Goal: Information Seeking & Learning: Find specific fact

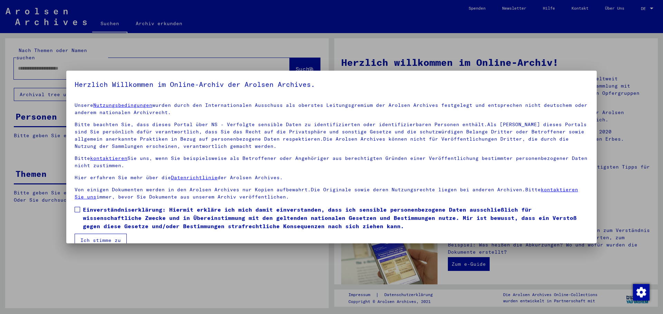
click at [78, 209] on span at bounding box center [78, 210] width 6 height 6
click at [94, 237] on button "Ich stimme zu" at bounding box center [101, 240] width 52 height 13
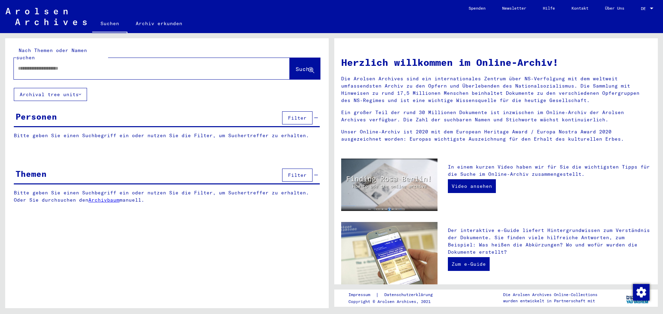
click at [41, 65] on input "text" at bounding box center [143, 68] width 251 height 7
type input "******"
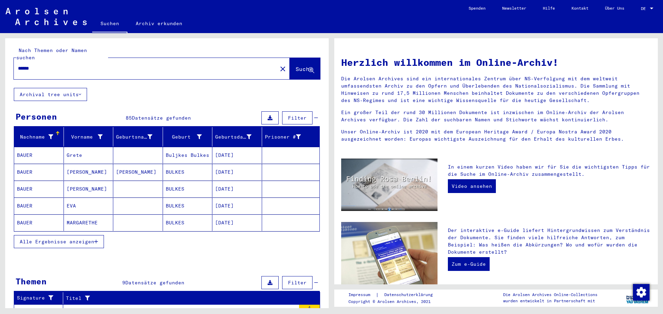
click at [68, 239] on span "Alle Ergebnisse anzeigen" at bounding box center [57, 242] width 75 height 6
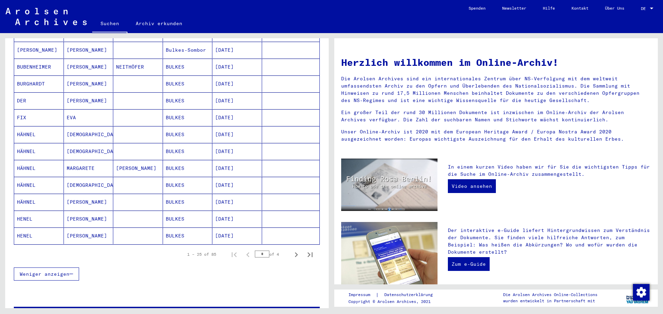
scroll to position [345, 0]
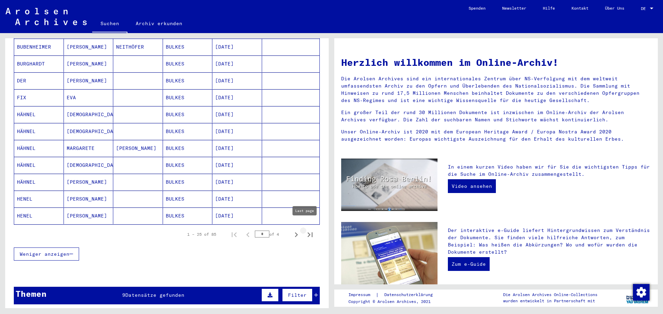
click at [305, 230] on icon "Last page" at bounding box center [310, 235] width 10 height 10
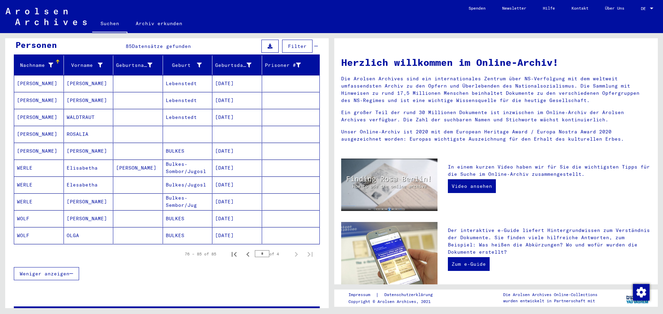
scroll to position [60, 0]
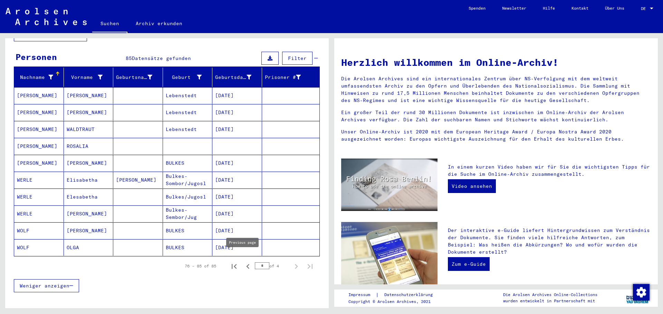
click at [243, 262] on icon "Previous page" at bounding box center [248, 267] width 10 height 10
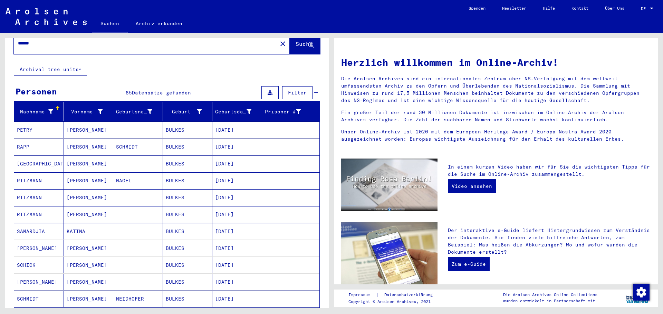
scroll to position [0, 0]
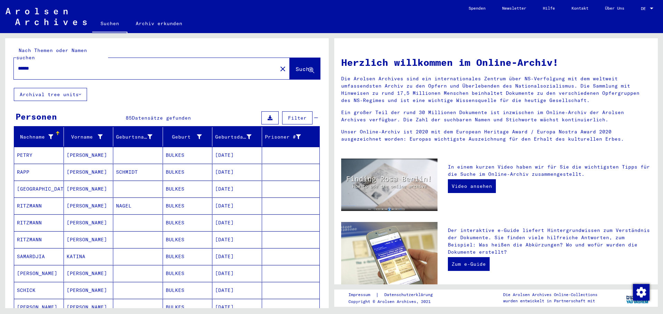
click at [223, 149] on mat-cell "[DATE]" at bounding box center [237, 155] width 50 height 17
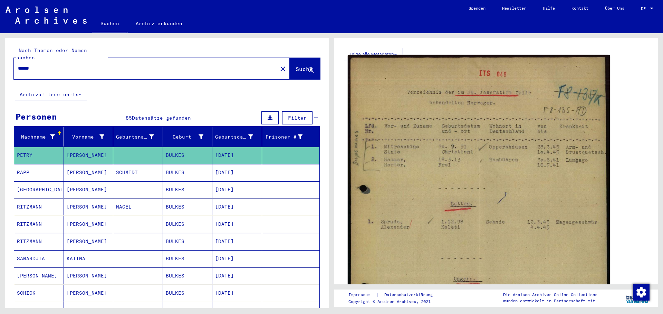
scroll to position [104, 0]
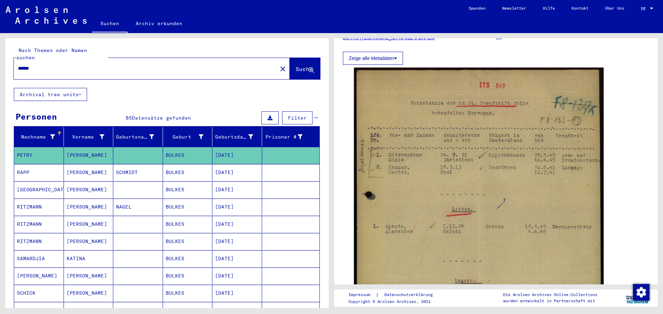
click at [267, 116] on icon at bounding box center [269, 118] width 5 height 5
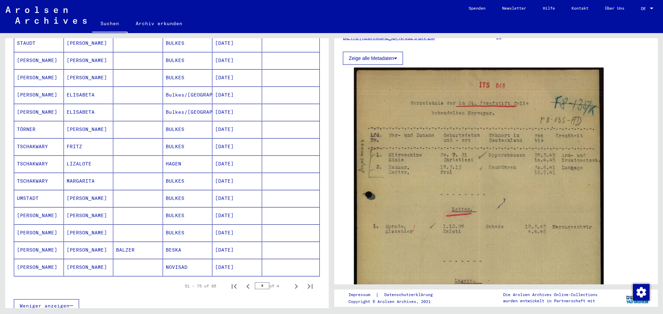
scroll to position [449, 0]
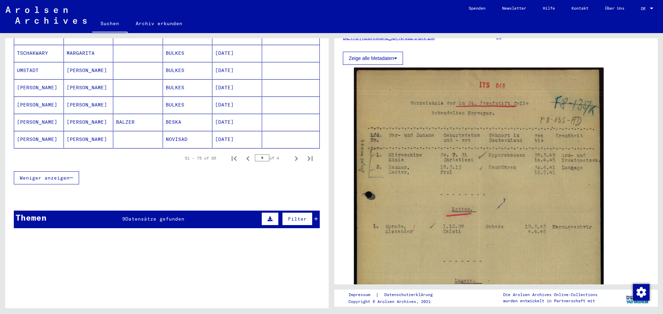
drag, startPoint x: 261, startPoint y: 150, endPoint x: 251, endPoint y: 150, distance: 10.0
click at [255, 155] on input "*" at bounding box center [262, 158] width 14 height 7
type input "*"
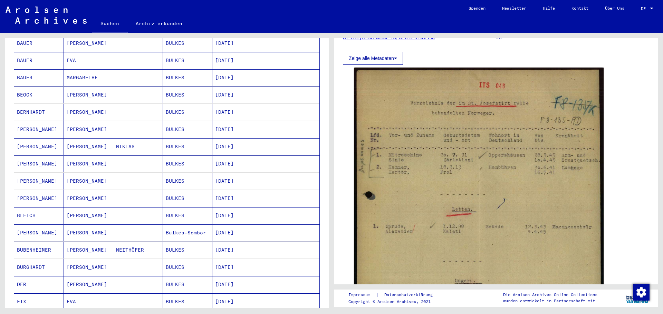
scroll to position [173, 0]
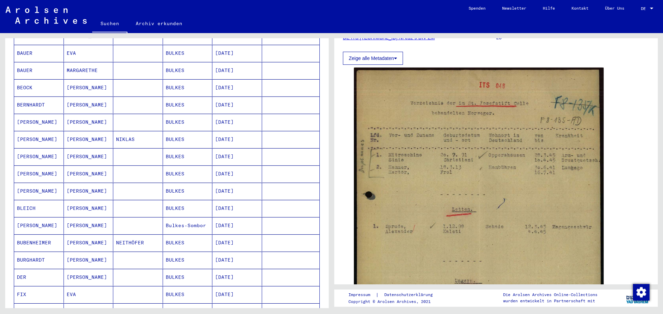
click at [29, 202] on mat-cell "BLEICH" at bounding box center [39, 208] width 50 height 17
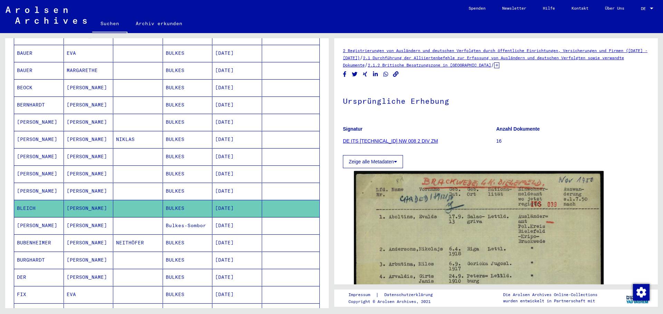
click at [384, 163] on button "Zeige alle Metadaten" at bounding box center [373, 161] width 60 height 13
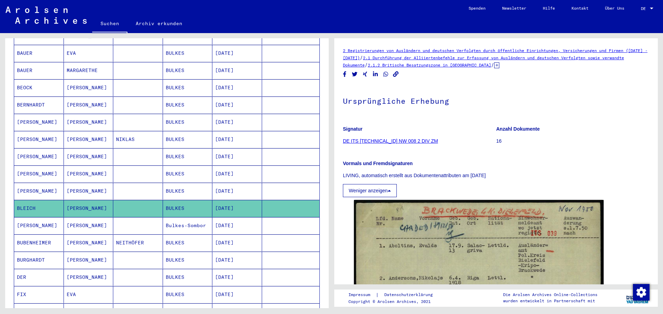
click at [380, 140] on link "DE ITS [TECHNICAL_ID] NW 008 2 DIV ZM" at bounding box center [390, 141] width 95 height 6
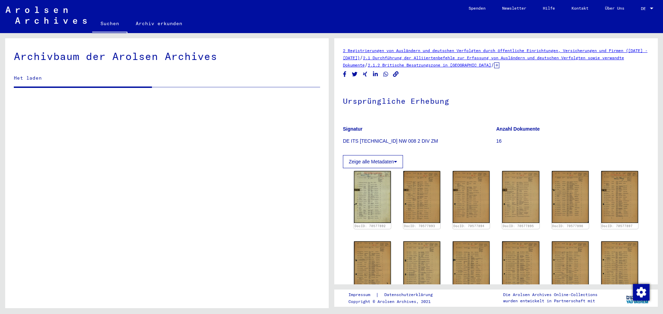
scroll to position [620, 0]
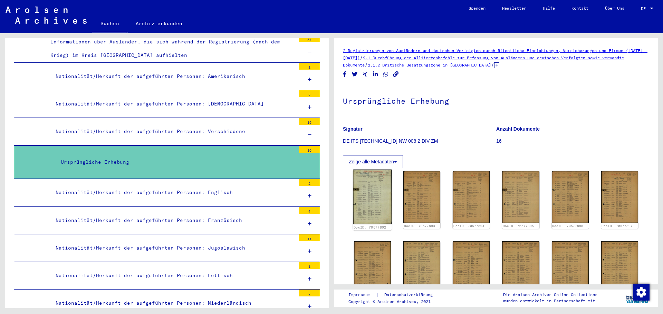
click at [381, 199] on img at bounding box center [372, 197] width 39 height 55
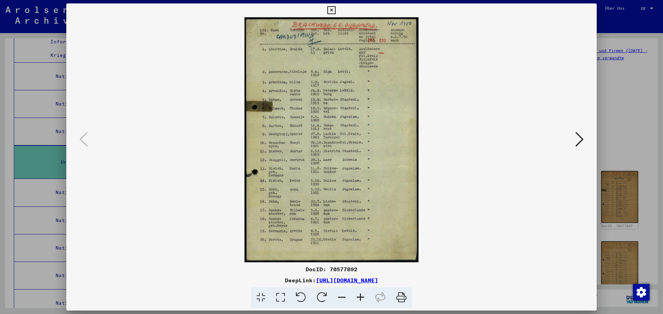
click at [577, 140] on icon at bounding box center [579, 139] width 8 height 17
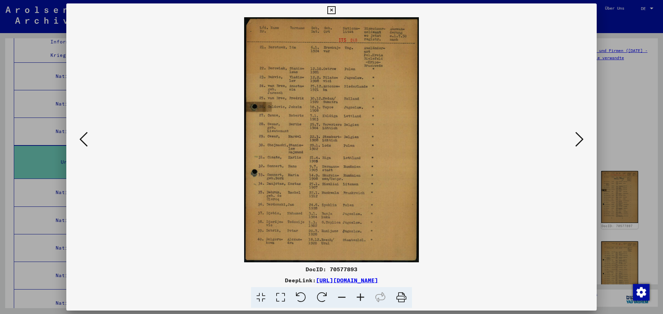
click at [577, 140] on icon at bounding box center [579, 139] width 8 height 17
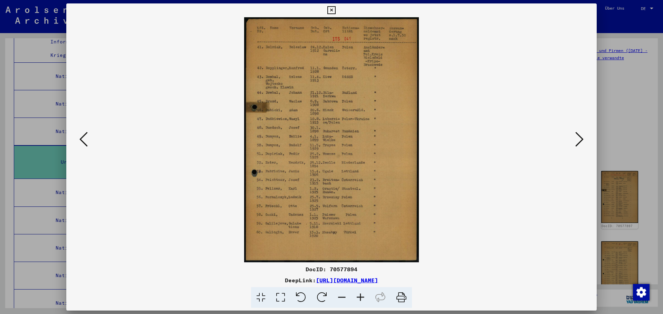
click at [577, 140] on icon at bounding box center [579, 139] width 8 height 17
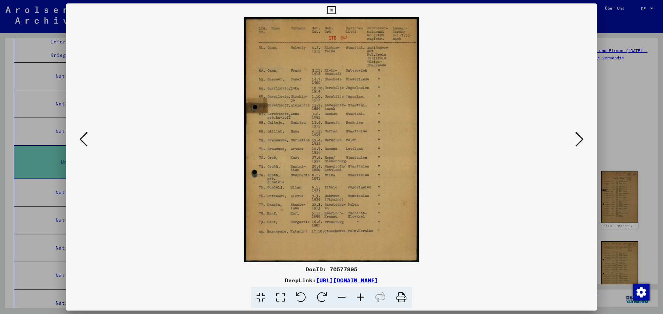
click at [577, 140] on icon at bounding box center [579, 139] width 8 height 17
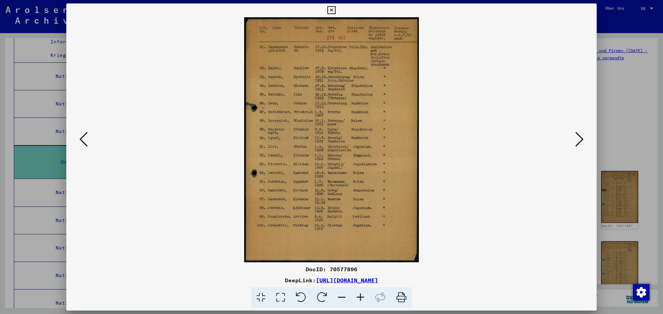
click at [577, 140] on icon at bounding box center [579, 139] width 8 height 17
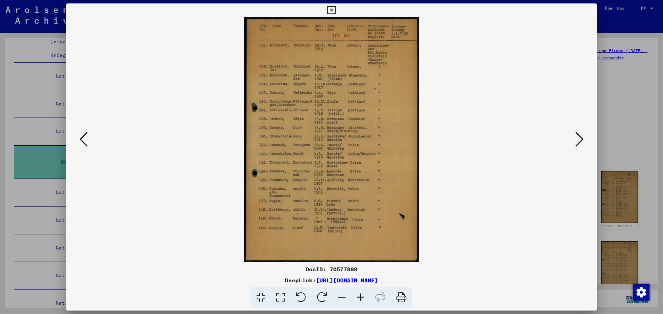
click at [577, 140] on icon at bounding box center [579, 139] width 8 height 17
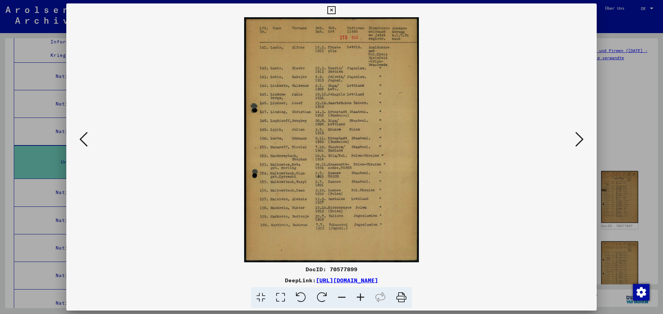
click at [577, 140] on icon at bounding box center [579, 139] width 8 height 17
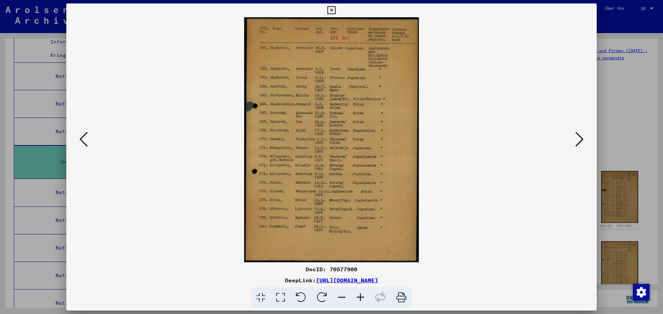
click at [577, 140] on icon at bounding box center [579, 139] width 8 height 17
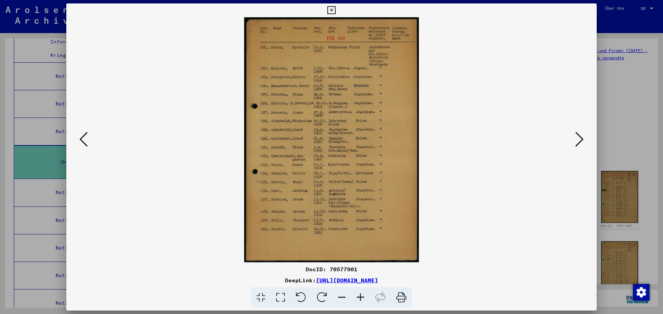
click at [577, 140] on icon at bounding box center [579, 139] width 8 height 17
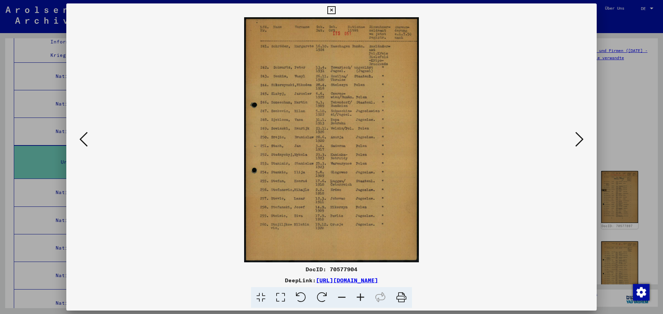
click at [577, 140] on icon at bounding box center [579, 139] width 8 height 17
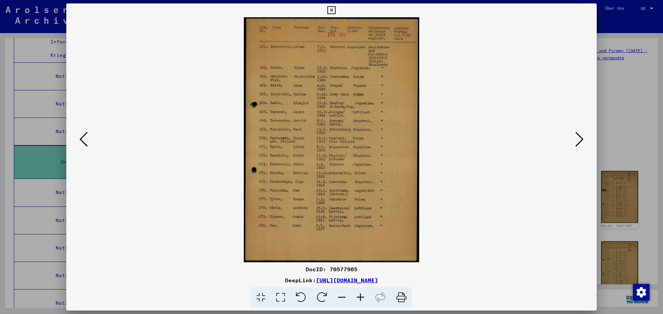
click at [577, 140] on icon at bounding box center [579, 139] width 8 height 17
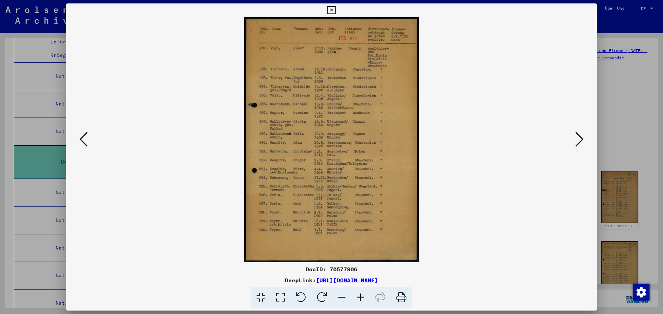
click at [577, 140] on icon at bounding box center [579, 139] width 8 height 17
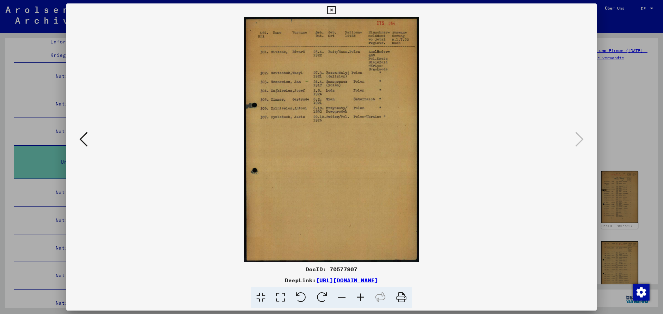
click at [362, 281] on link "[URL][DOMAIN_NAME]" at bounding box center [347, 280] width 62 height 7
